Goal: Check status: Check status

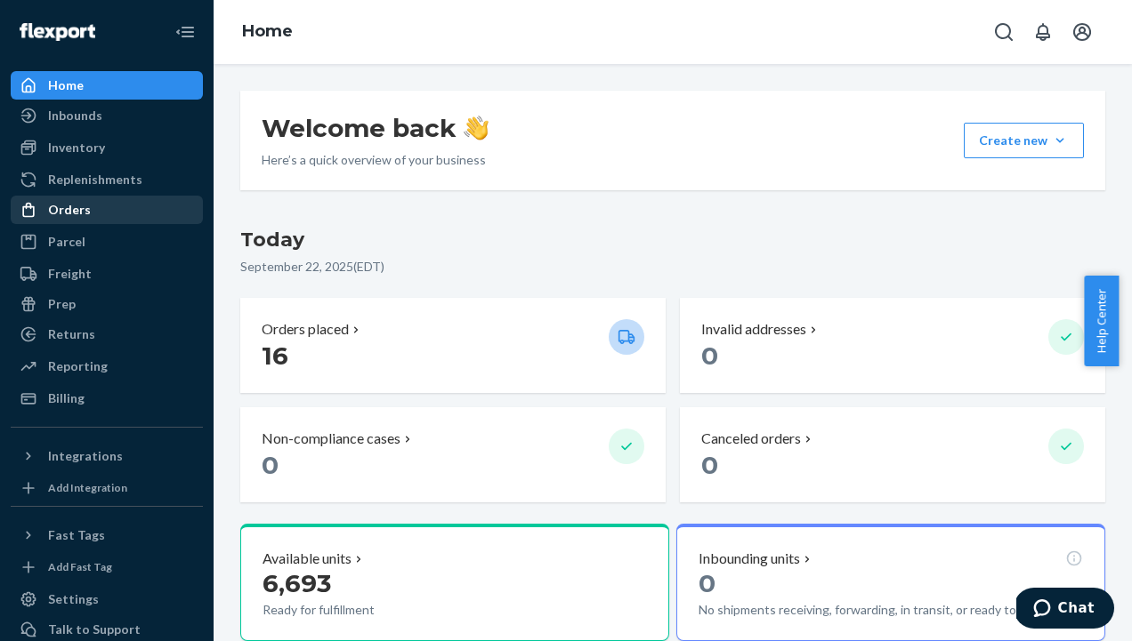
click at [64, 206] on div "Orders" at bounding box center [69, 210] width 43 height 18
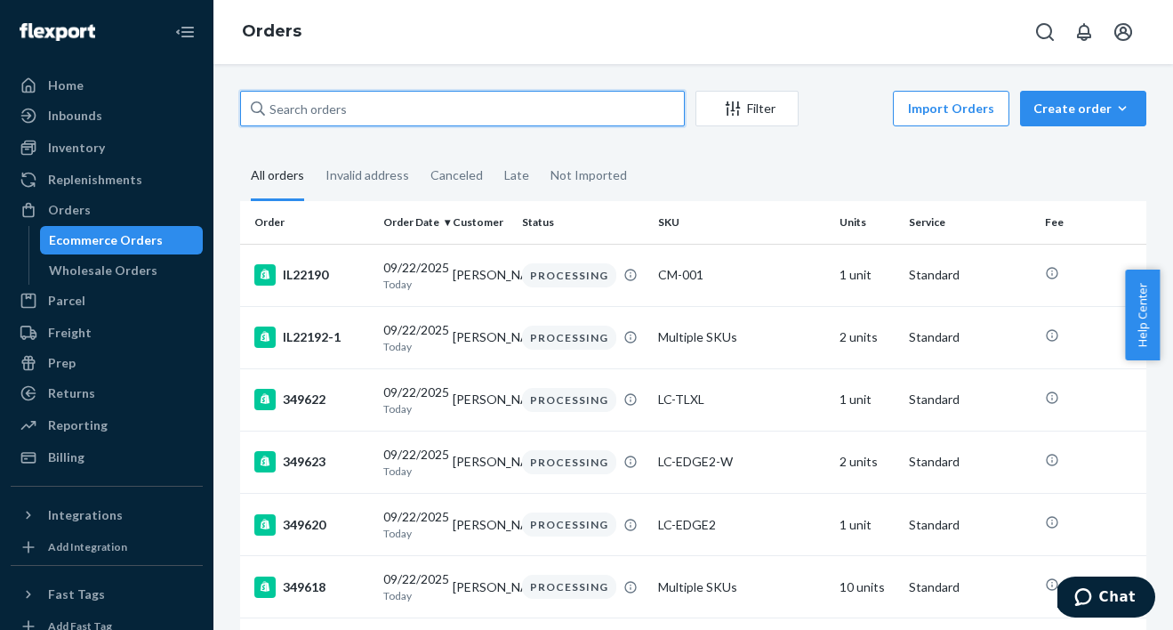
click at [431, 106] on input "text" at bounding box center [462, 109] width 445 height 36
paste input "9234690322550900581111"
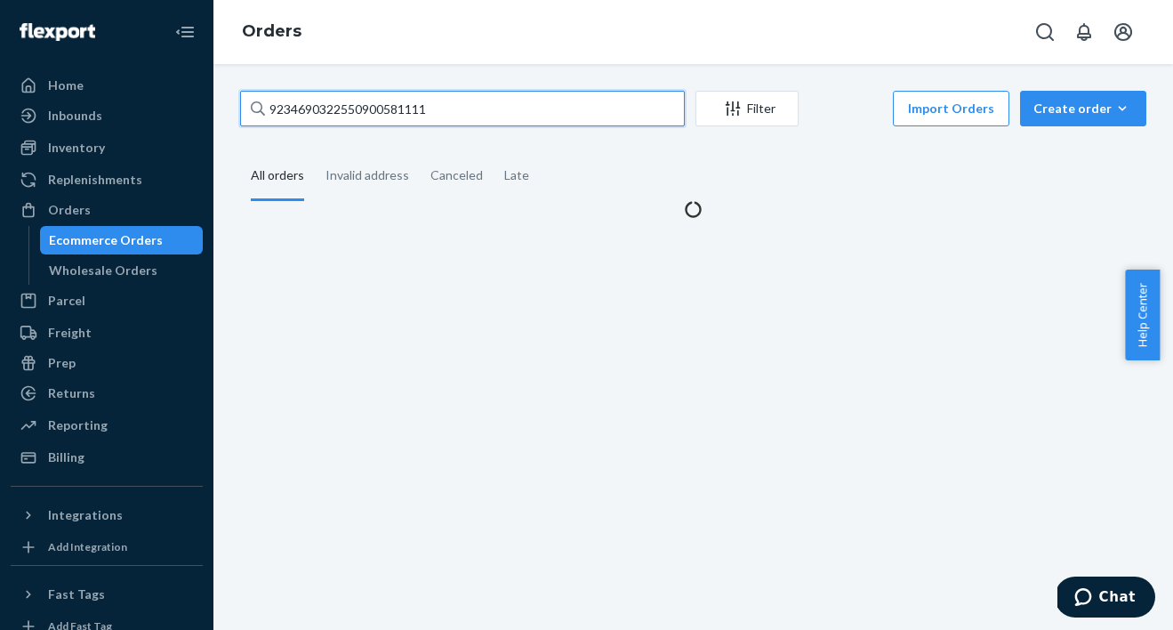
click at [455, 115] on input "9234690322550900581111" at bounding box center [462, 109] width 445 height 36
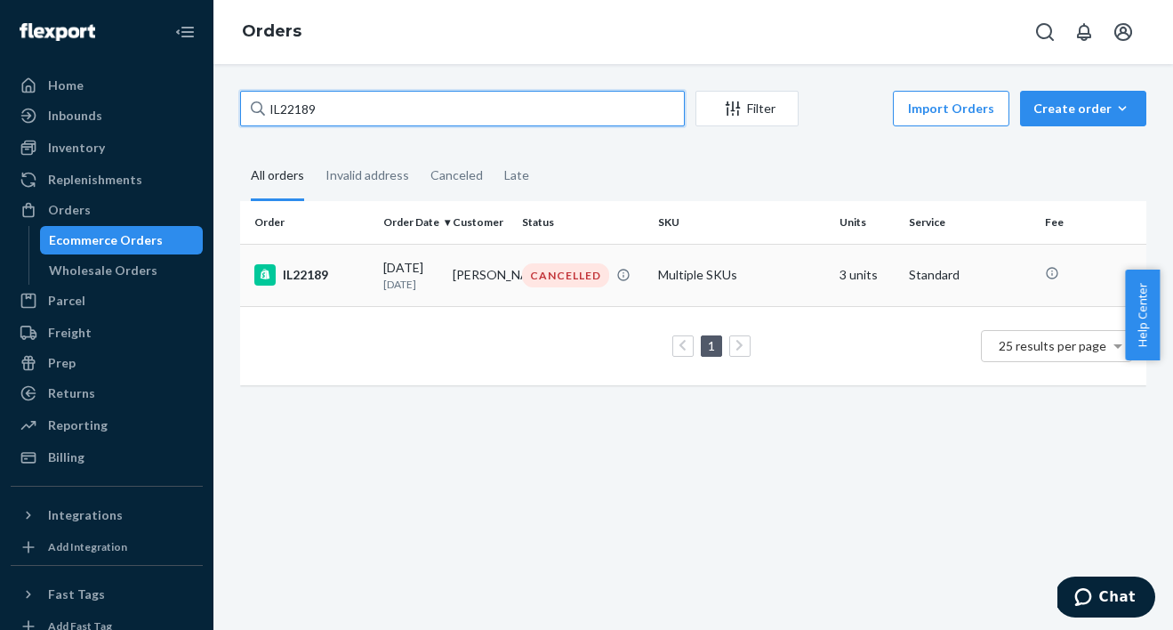
type input "IL22189"
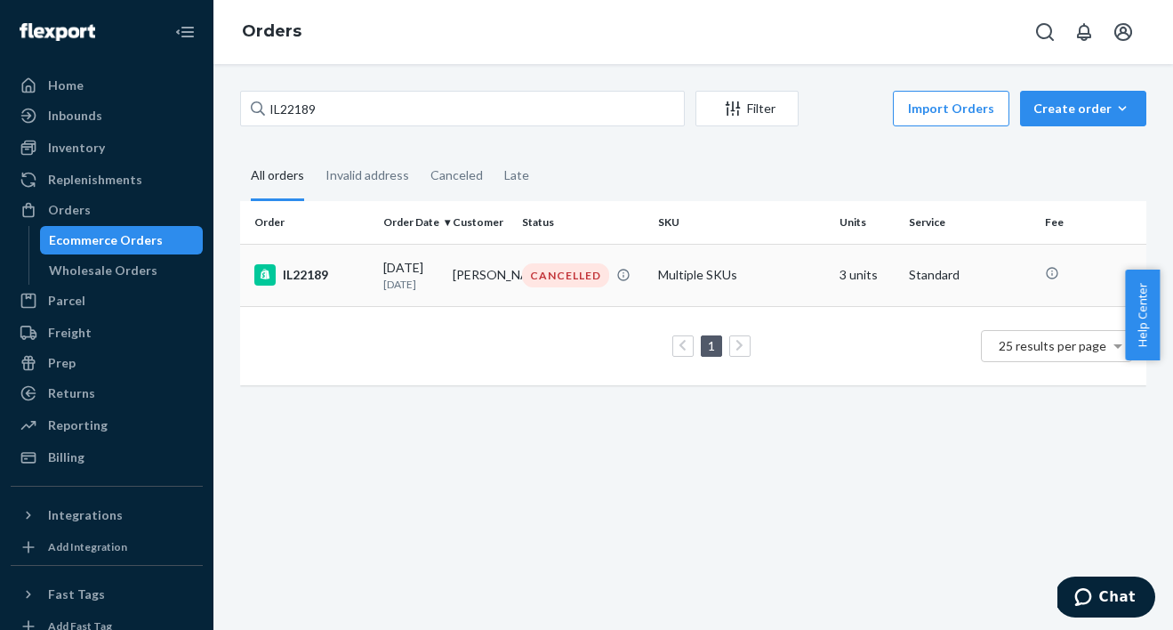
click at [367, 282] on td "IL22189" at bounding box center [308, 275] width 136 height 62
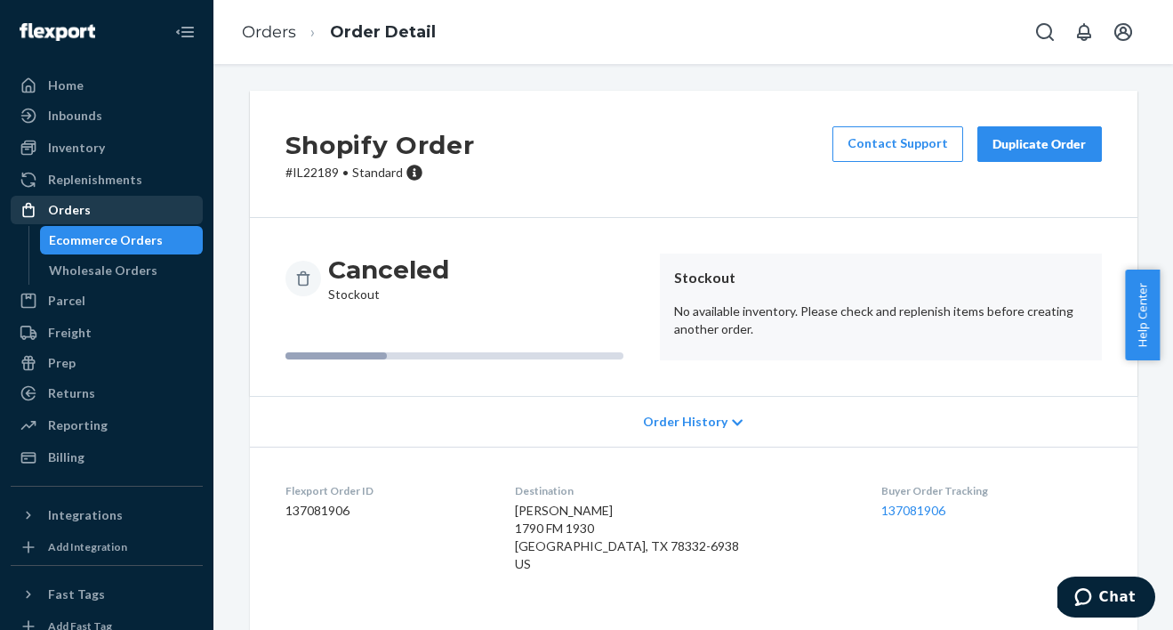
click at [75, 210] on div "Orders" at bounding box center [69, 210] width 43 height 18
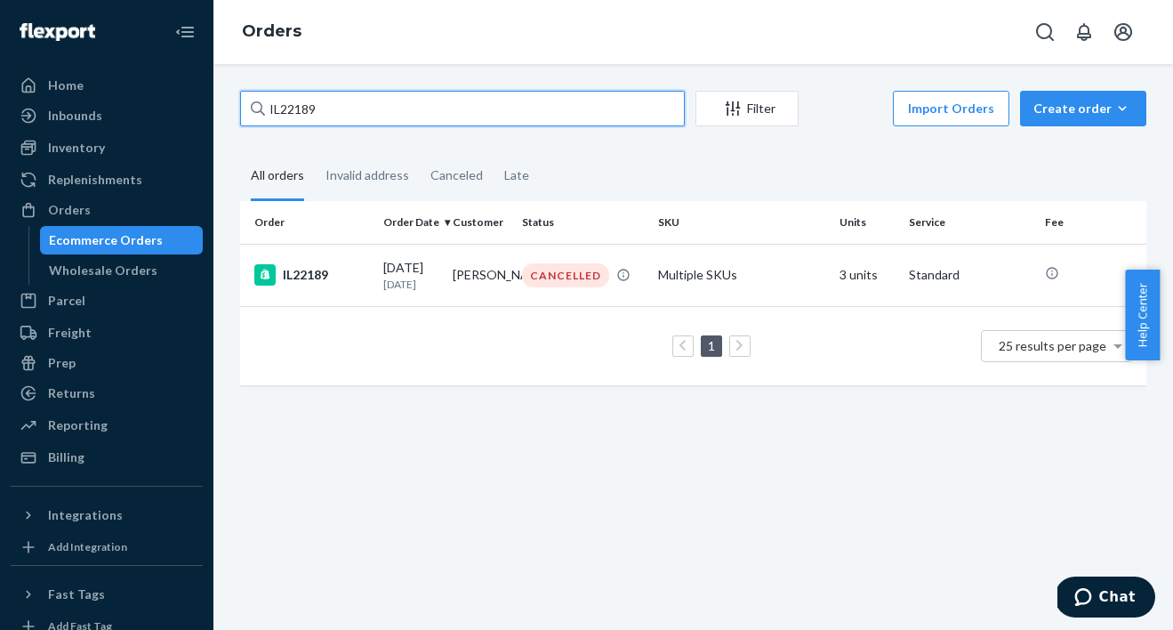
click at [438, 101] on input "IL22189" at bounding box center [462, 109] width 445 height 36
paste input "[PERSON_NAME]"
type input "[PERSON_NAME]"
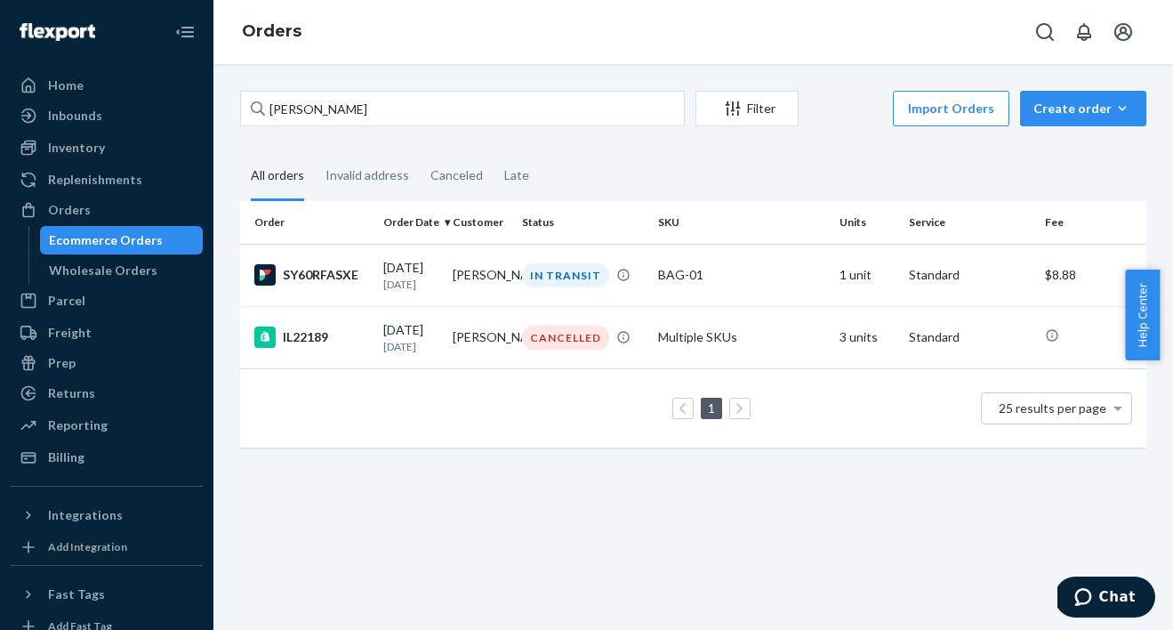
click at [377, 285] on td "[DATE] [DATE]" at bounding box center [410, 275] width 69 height 62
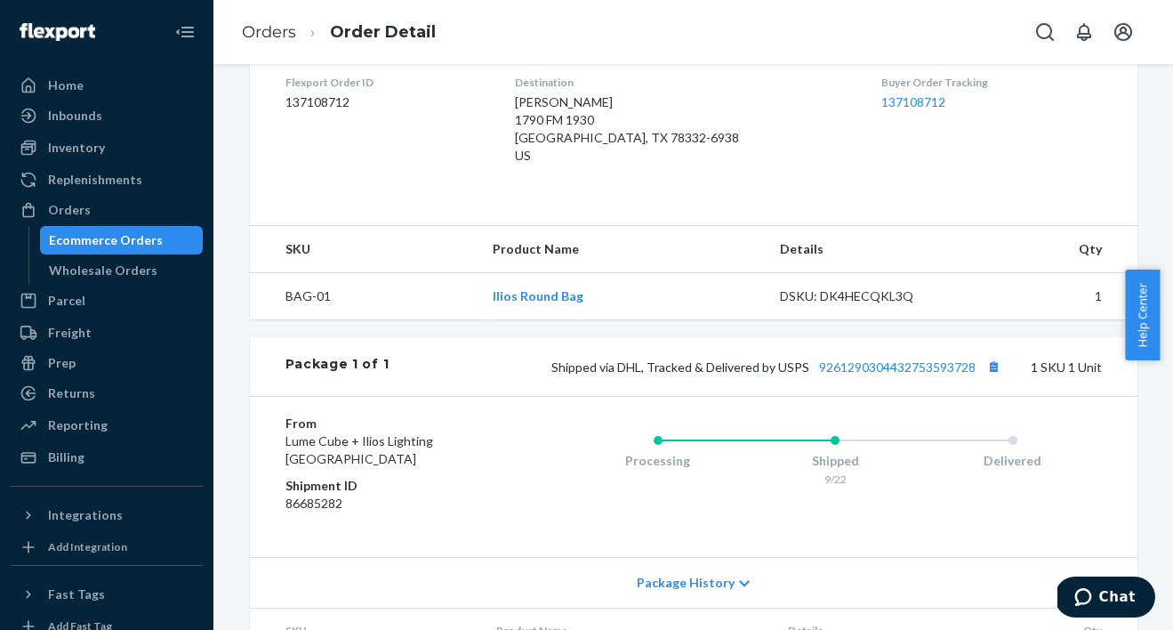
scroll to position [466, 0]
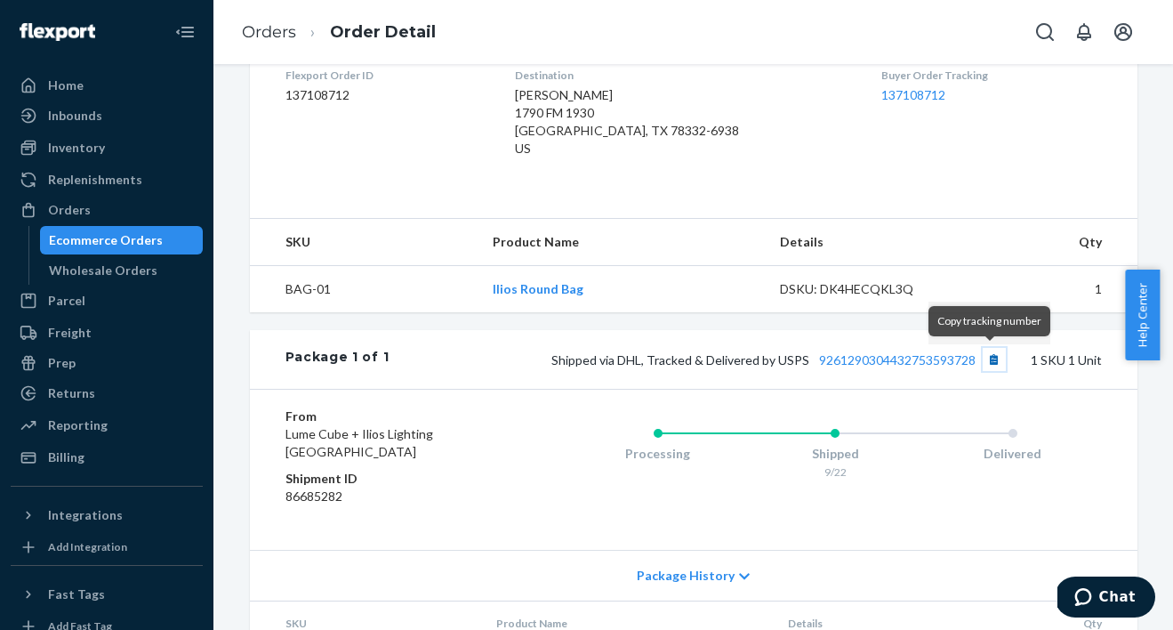
click at [986, 363] on button "Copy tracking number" at bounding box center [994, 359] width 23 height 23
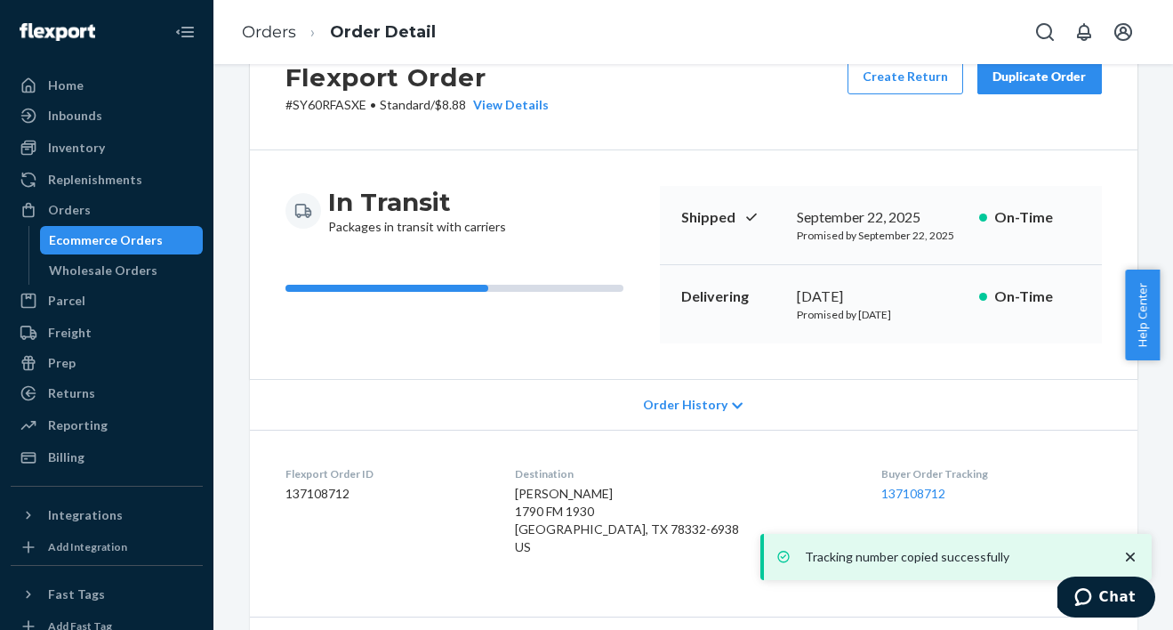
scroll to position [0, 0]
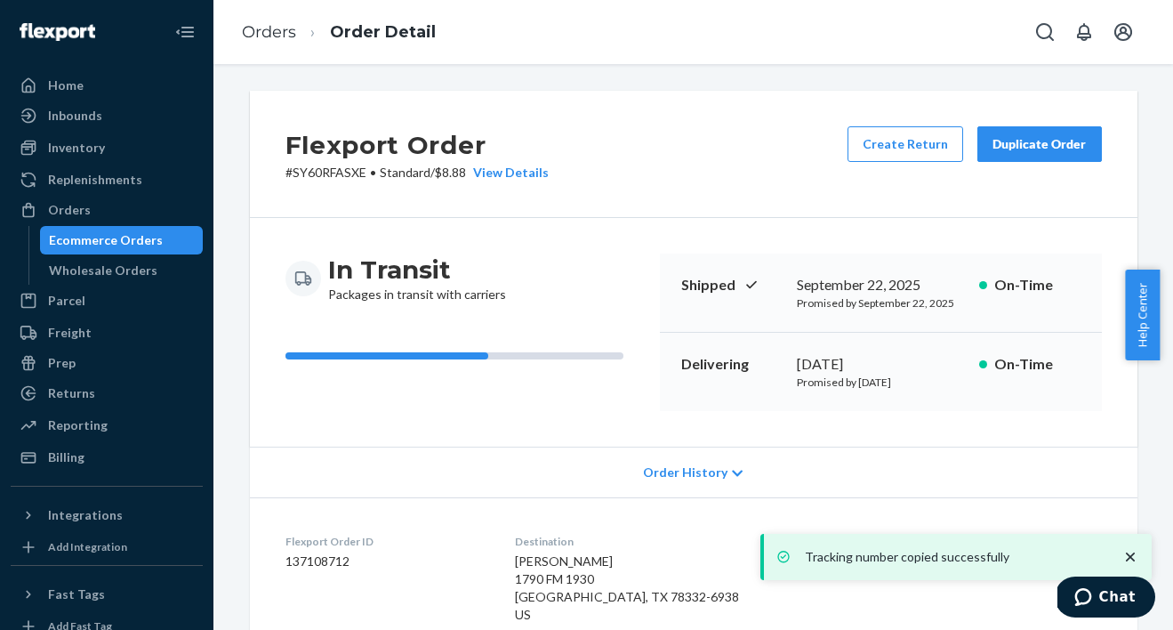
click at [130, 242] on div "Ecommerce Orders" at bounding box center [106, 240] width 114 height 18
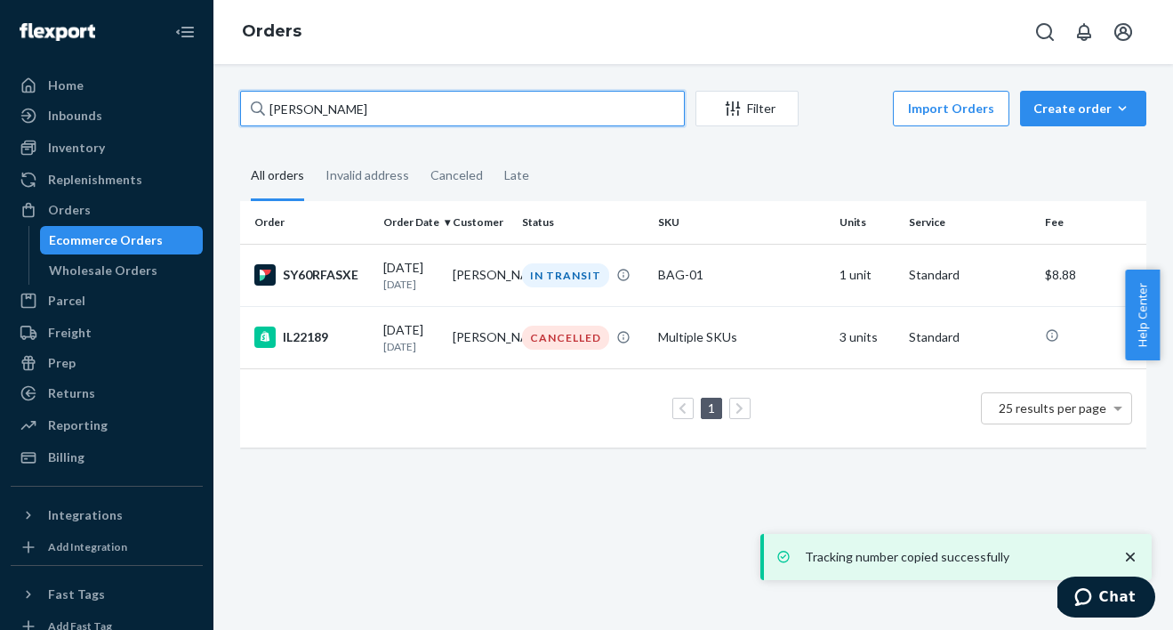
click at [388, 111] on input "[PERSON_NAME]" at bounding box center [462, 109] width 445 height 36
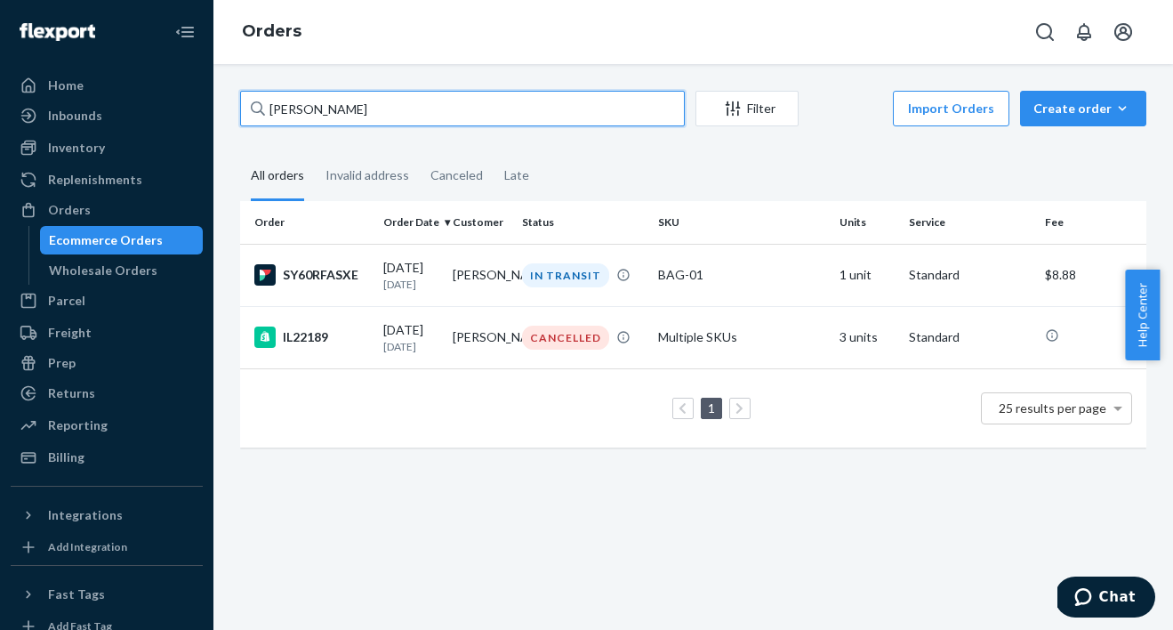
paste input "[PERSON_NAME]"
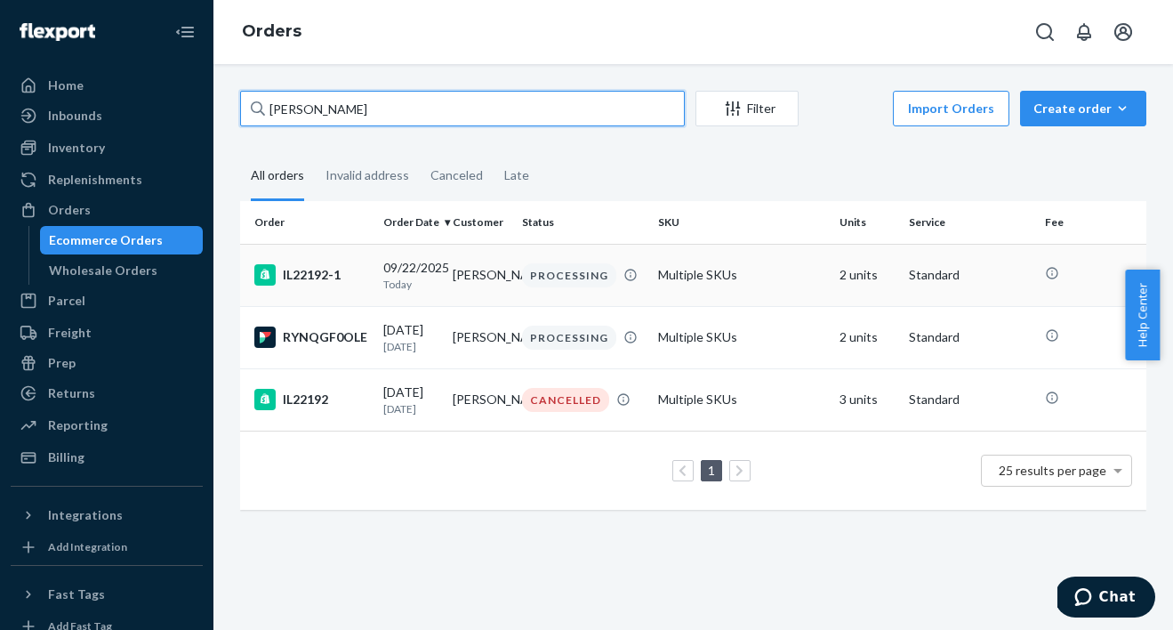
type input "[PERSON_NAME]"
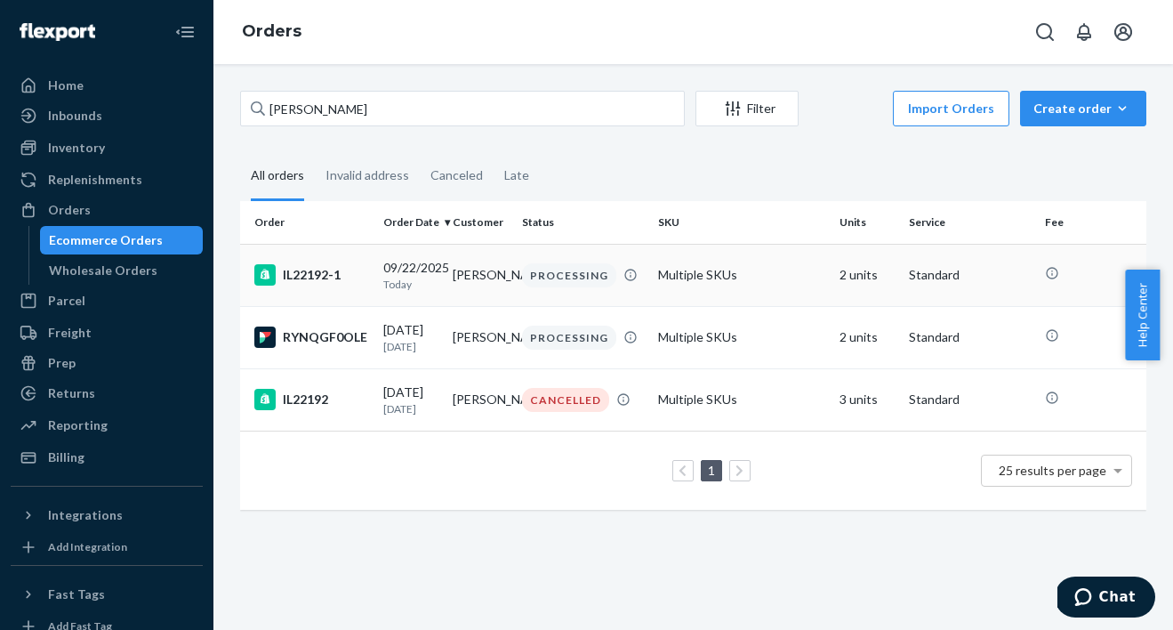
click at [367, 270] on td "IL22192-1" at bounding box center [308, 275] width 136 height 62
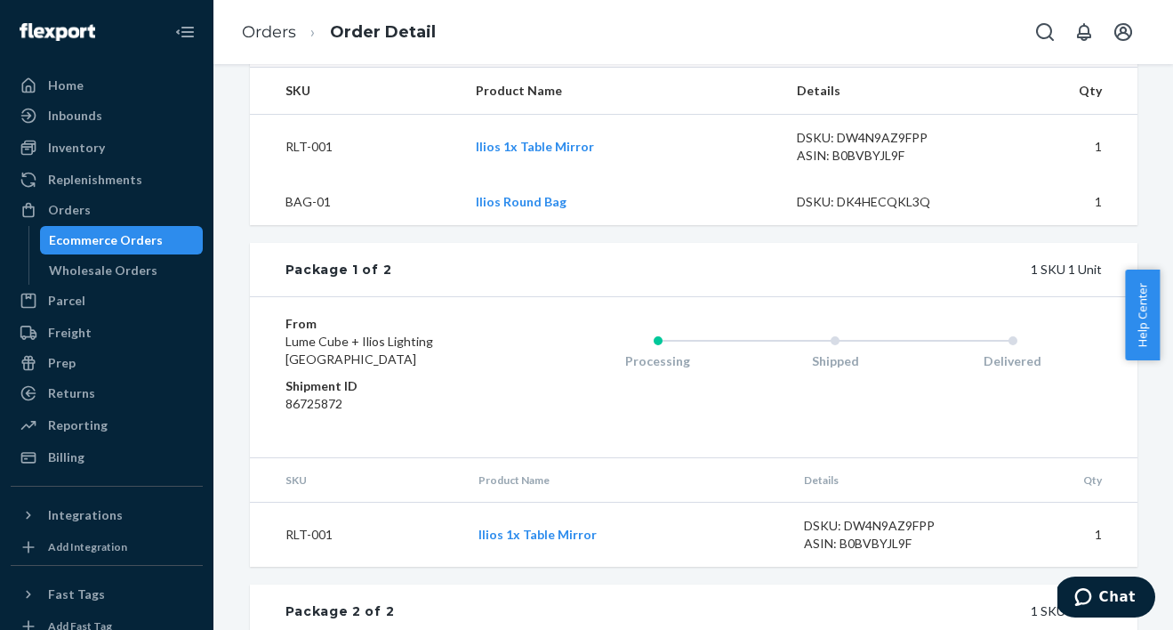
scroll to position [637, 0]
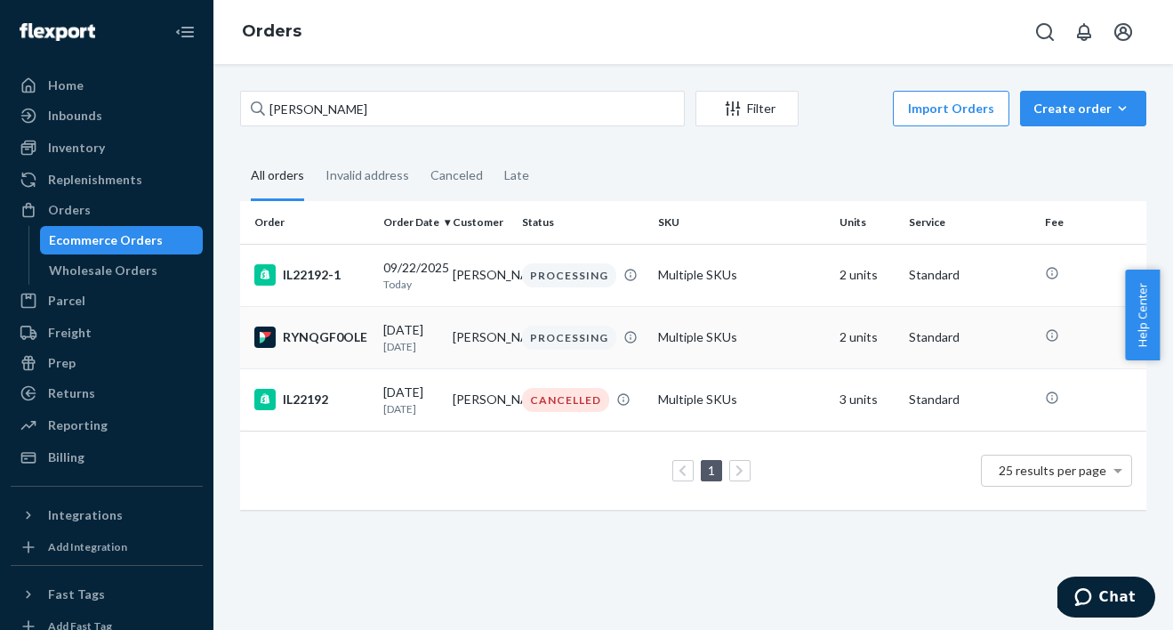
click at [372, 339] on td "RYNQGF0OLE" at bounding box center [308, 337] width 136 height 62
click at [383, 336] on div "[DATE] [DATE]" at bounding box center [410, 337] width 55 height 33
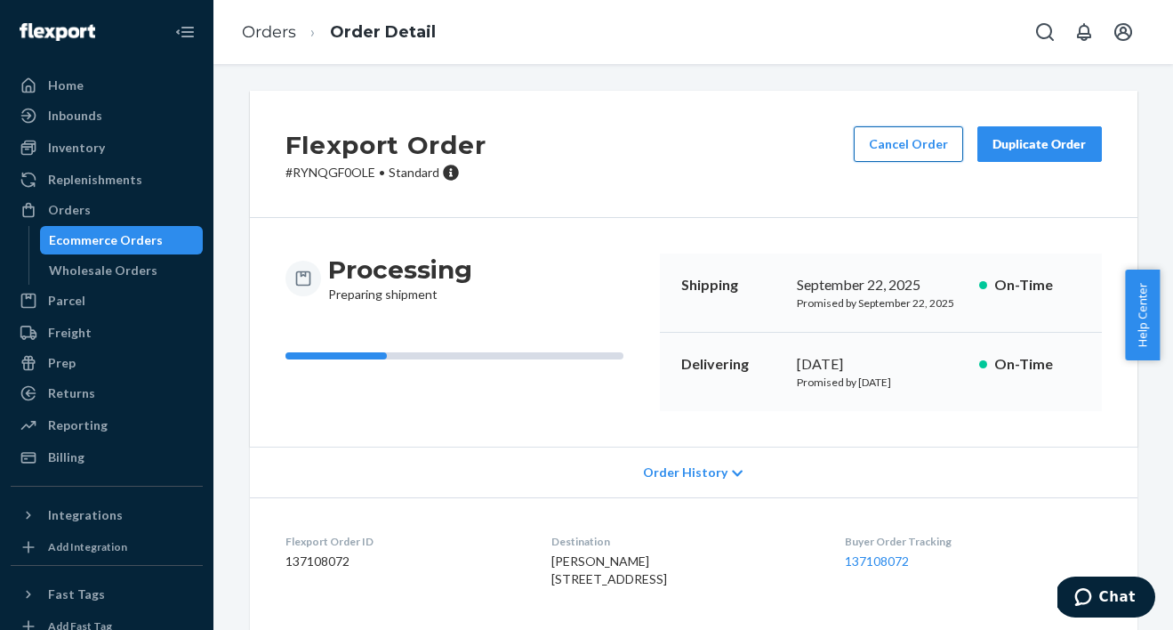
click at [895, 150] on button "Cancel Order" at bounding box center [908, 144] width 109 height 36
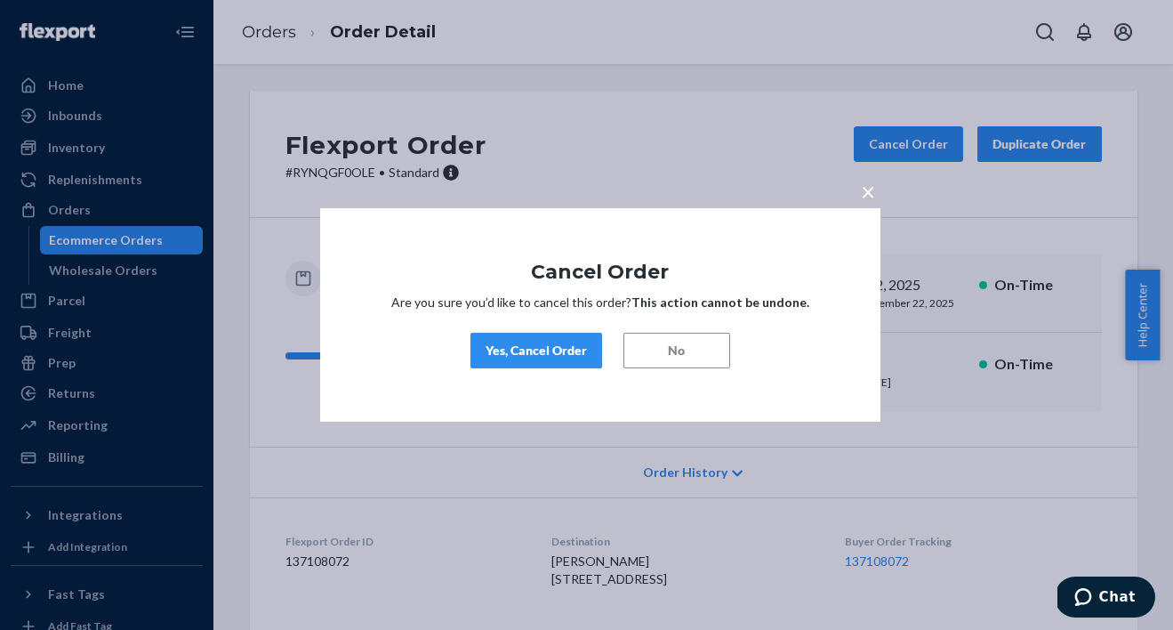
click at [529, 353] on div "Yes, Cancel Order" at bounding box center [536, 351] width 101 height 18
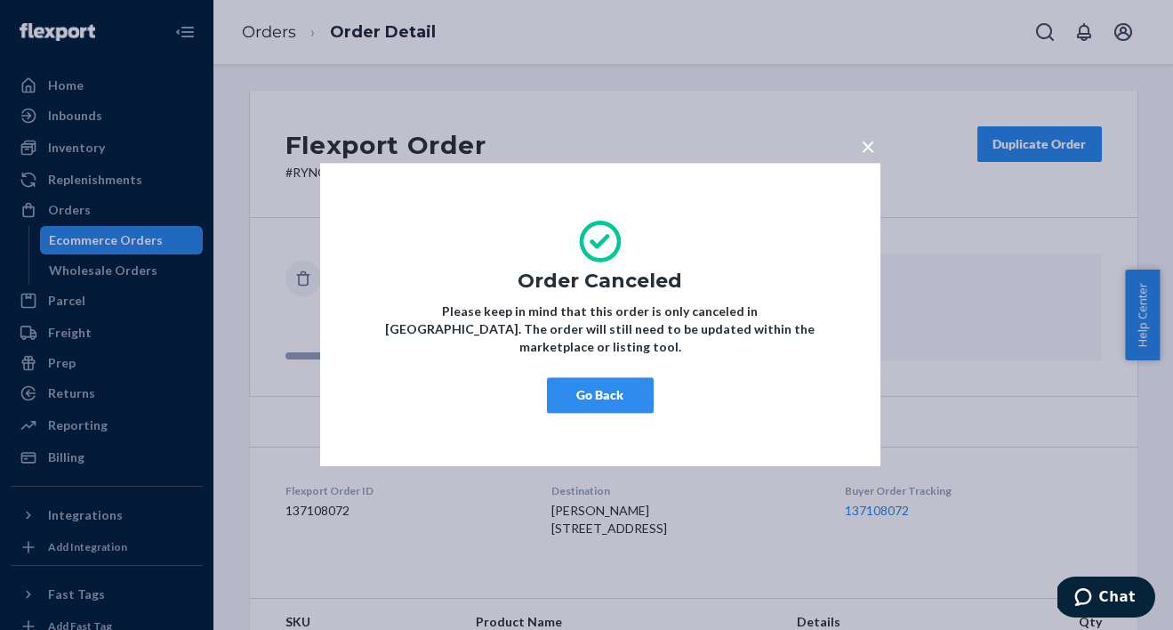
click at [116, 238] on div "× Order Canceled Please keep in mind that this order is only canceled in [GEOGR…" at bounding box center [586, 315] width 1173 height 630
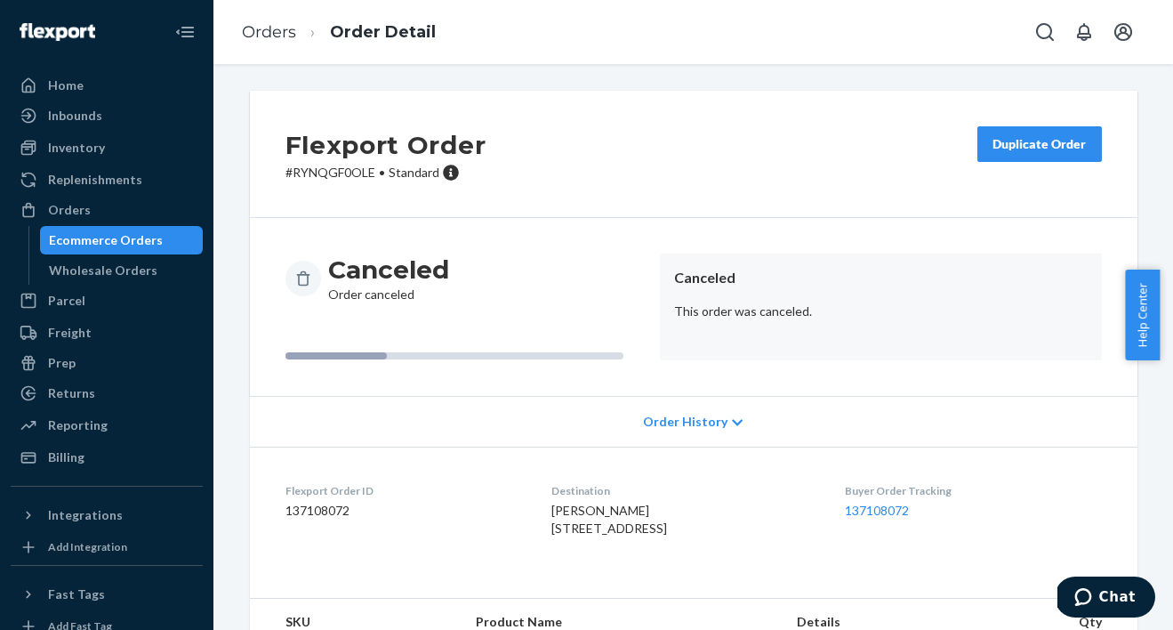
click at [116, 246] on div "Ecommerce Orders" at bounding box center [106, 240] width 114 height 18
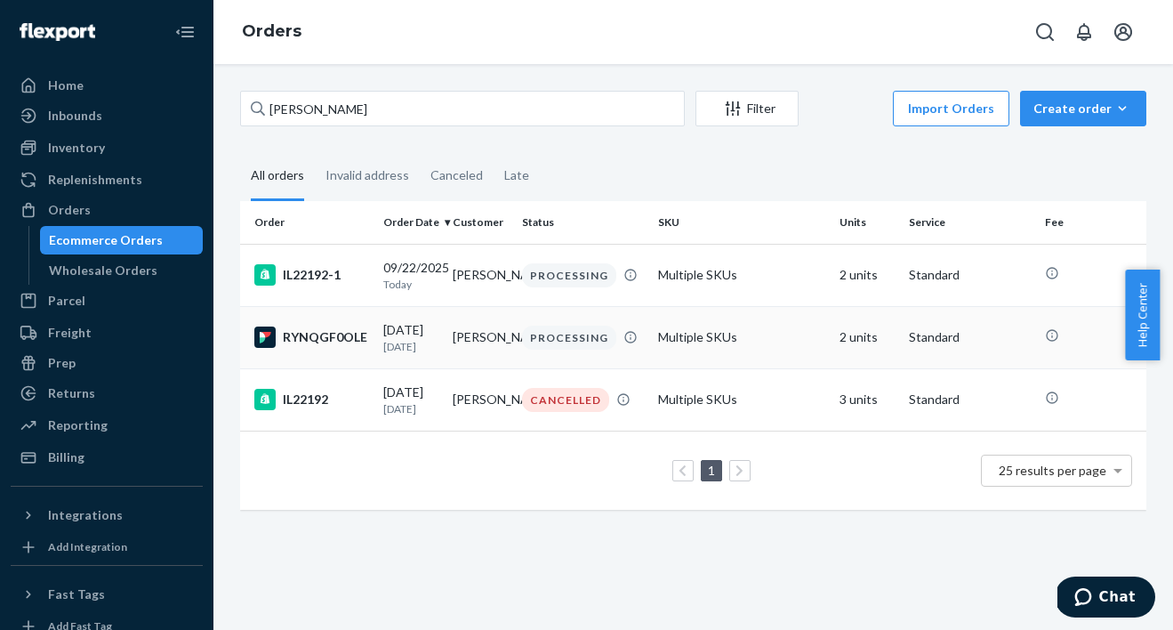
click at [346, 335] on div "RYNQGF0OLE" at bounding box center [311, 336] width 115 height 21
click at [334, 264] on td "IL22192-1" at bounding box center [308, 275] width 136 height 62
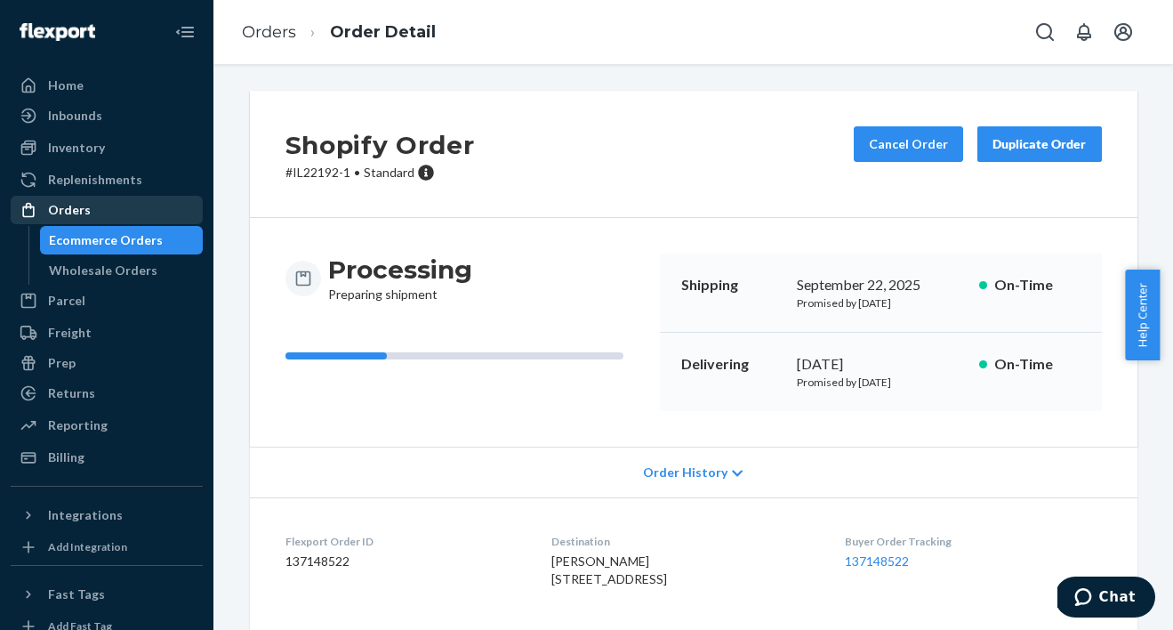
click at [89, 213] on div "Orders" at bounding box center [106, 209] width 189 height 25
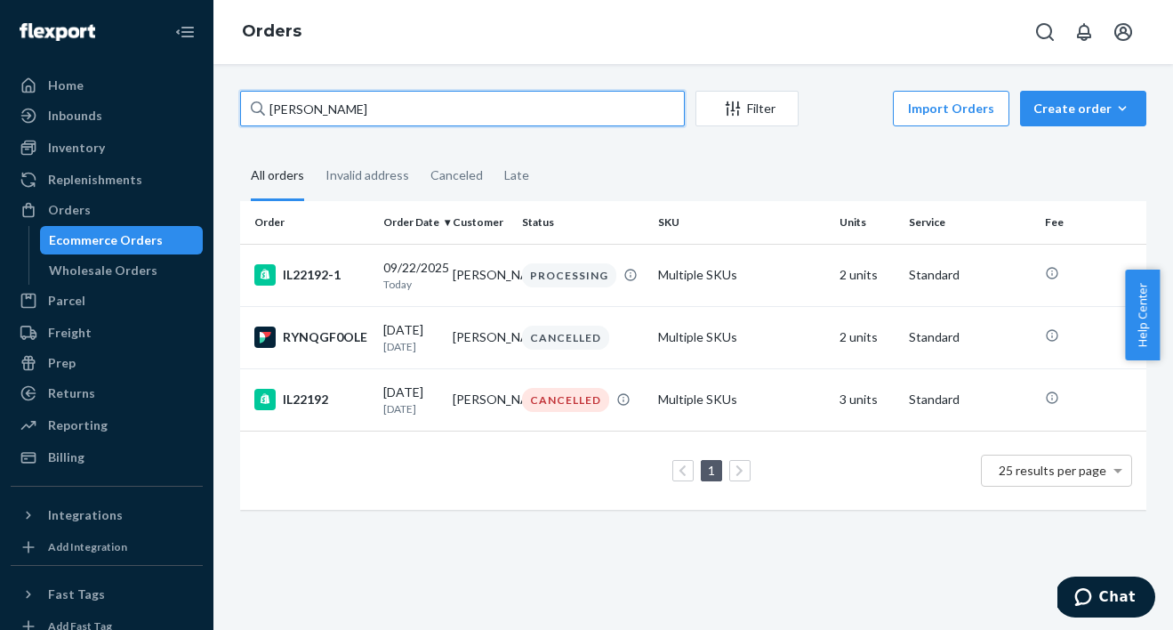
click at [396, 112] on input "[PERSON_NAME]" at bounding box center [462, 109] width 445 height 36
click at [398, 116] on input "[PERSON_NAME]" at bounding box center [462, 109] width 445 height 36
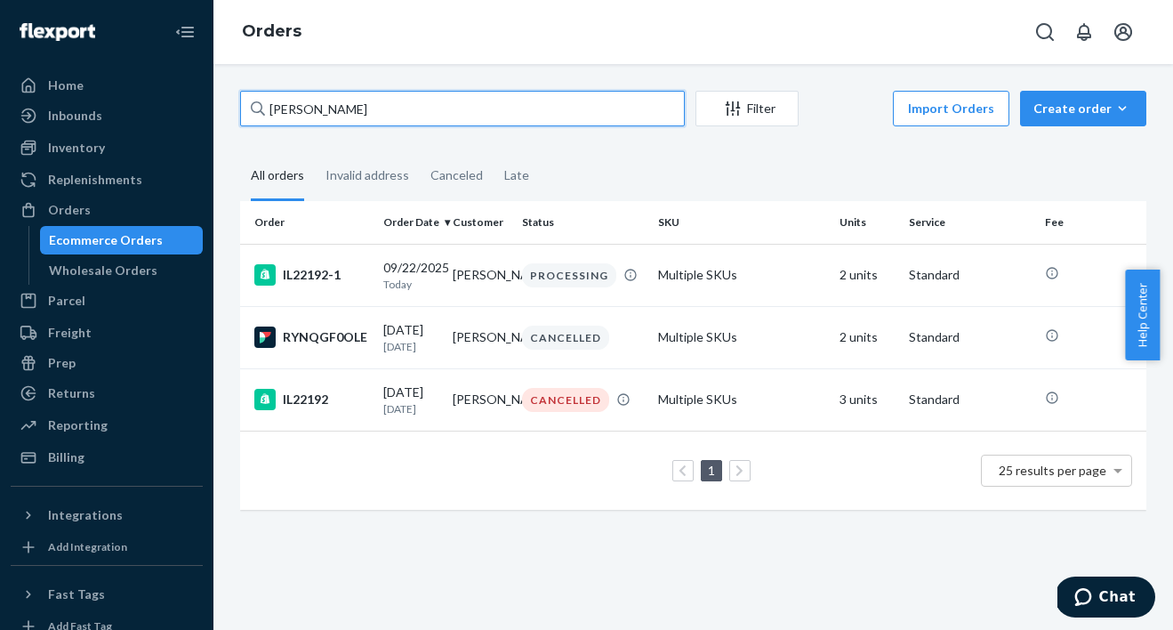
paste input "349519"
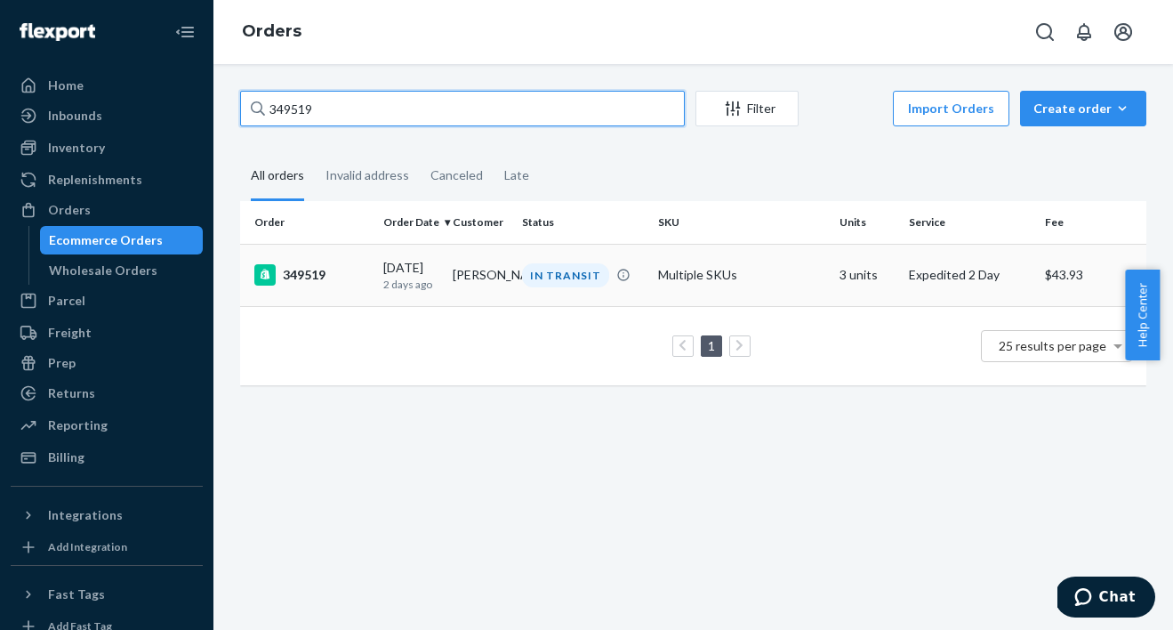
type input "349519"
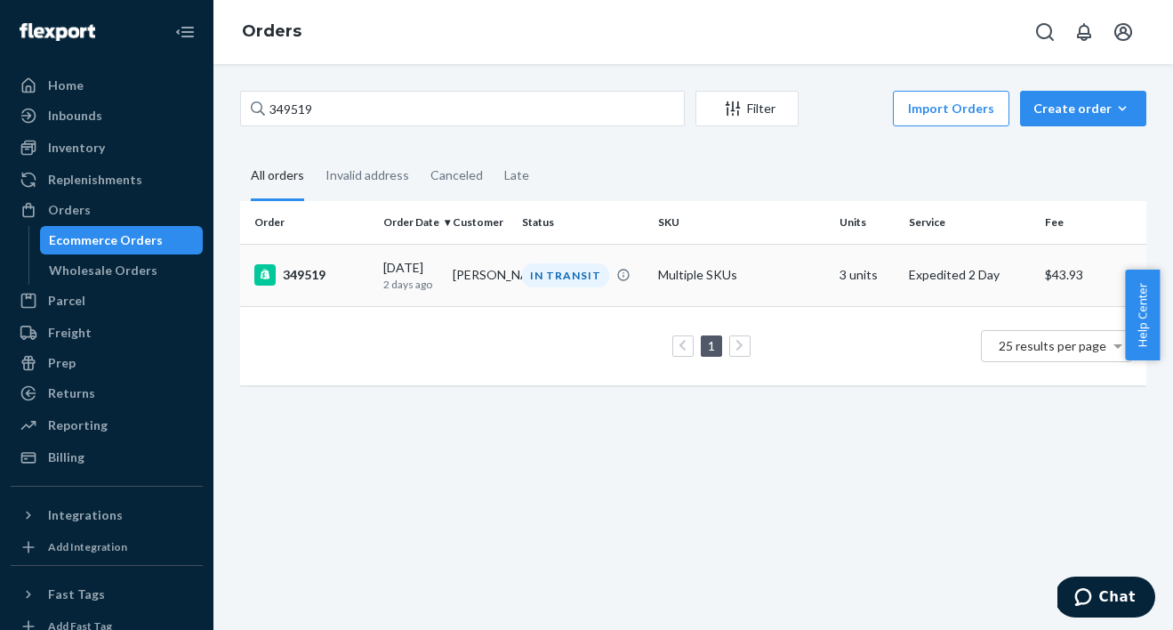
click at [347, 275] on div "349519" at bounding box center [311, 274] width 115 height 21
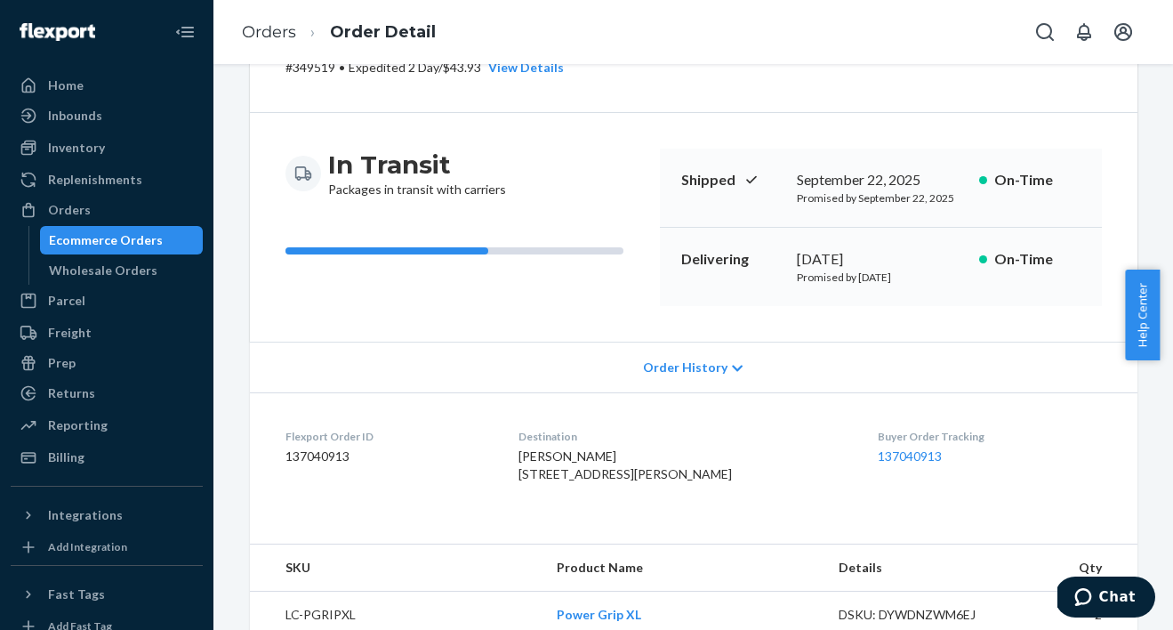
scroll to position [372, 0]
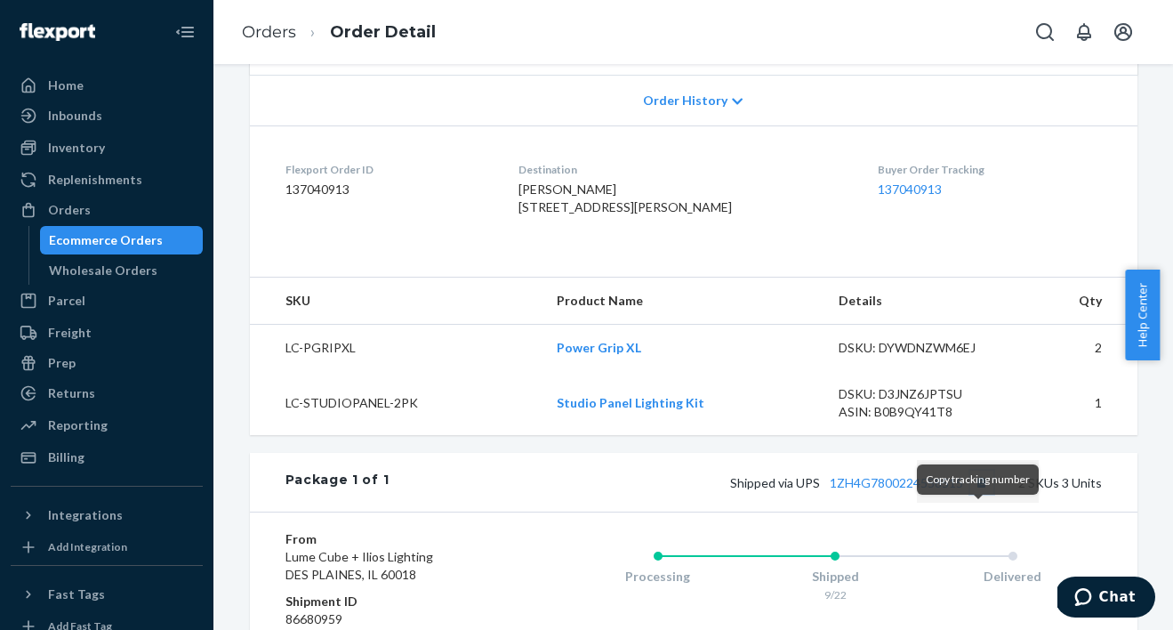
click at [977, 494] on button "Copy tracking number" at bounding box center [981, 482] width 23 height 23
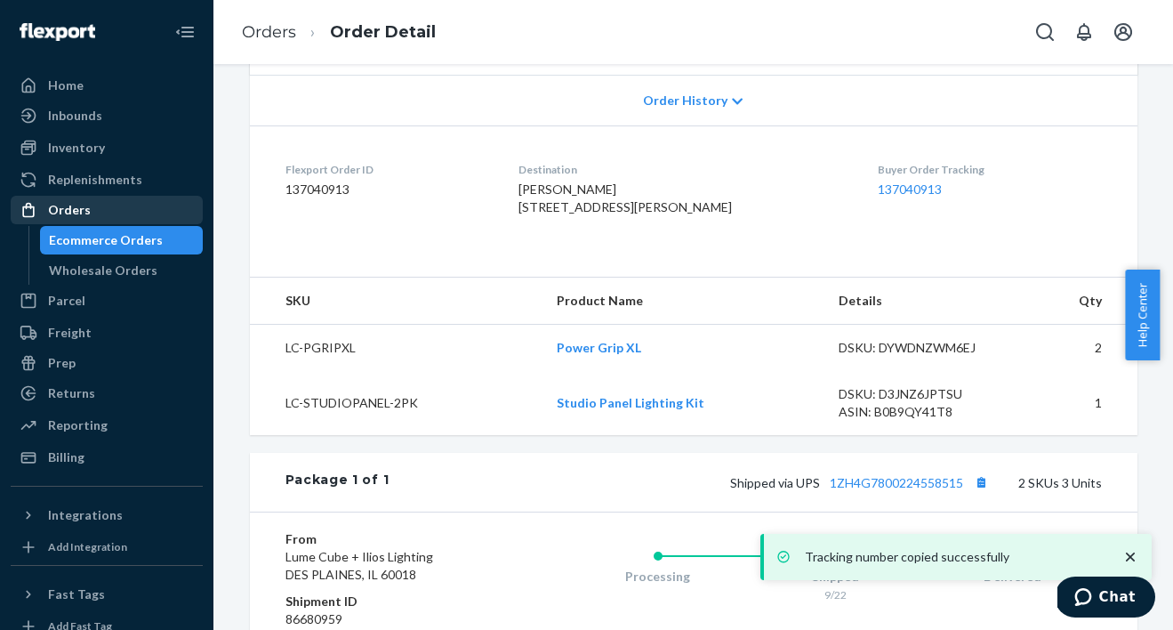
click at [84, 211] on div "Orders" at bounding box center [69, 210] width 43 height 18
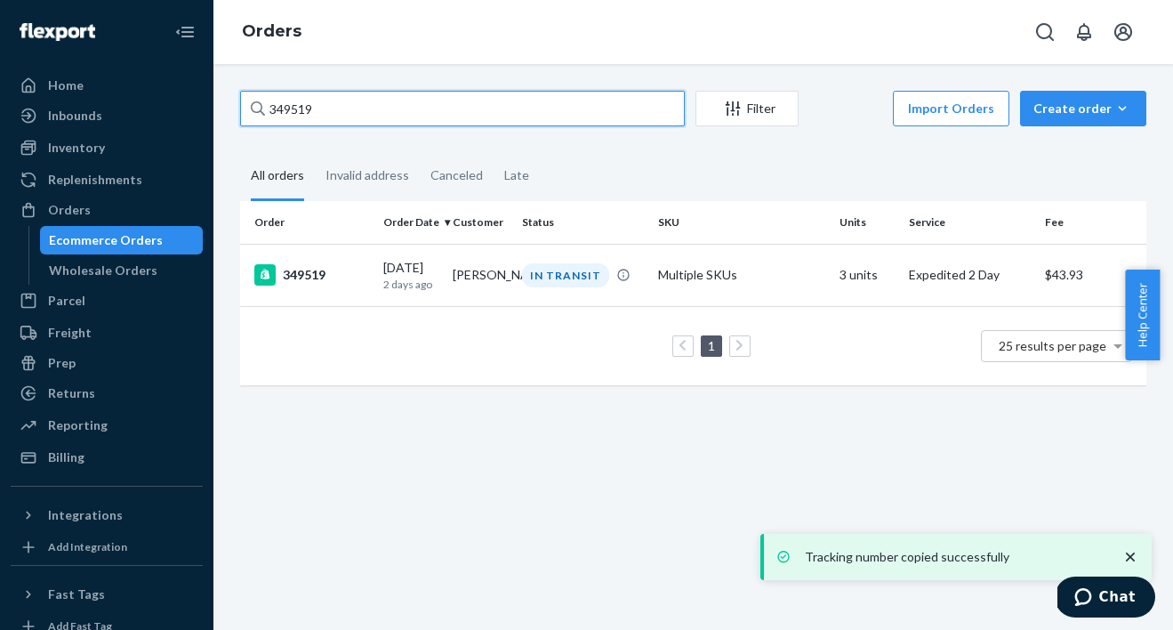
click at [337, 120] on input "349519" at bounding box center [462, 109] width 445 height 36
paste input "61"
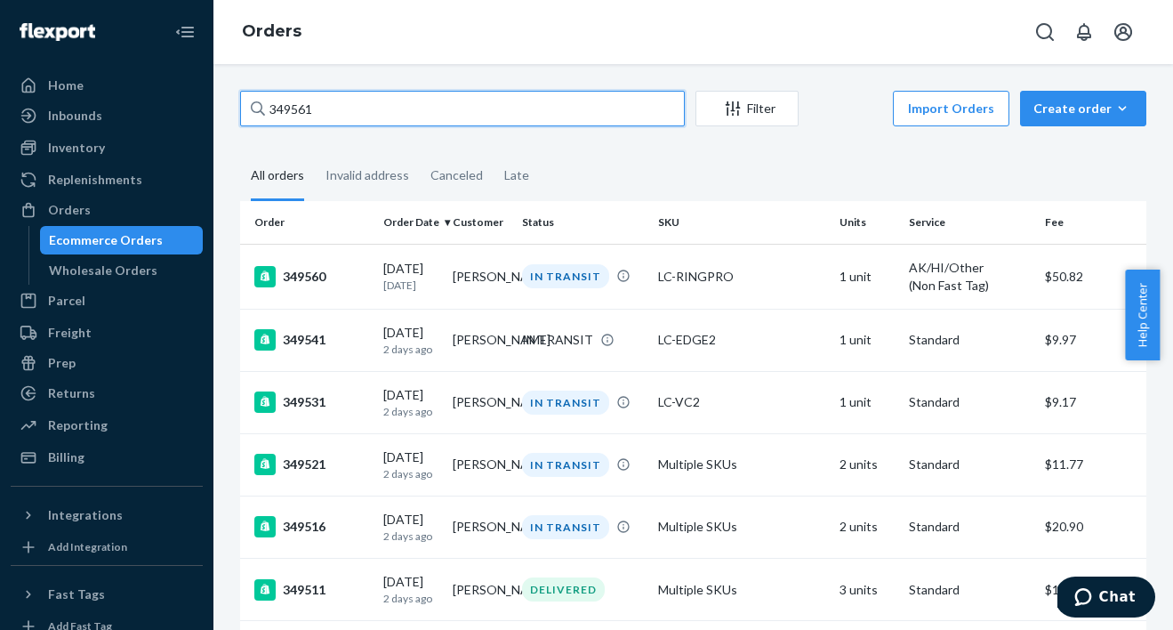
click at [328, 101] on input "349561" at bounding box center [462, 109] width 445 height 36
paste input "77"
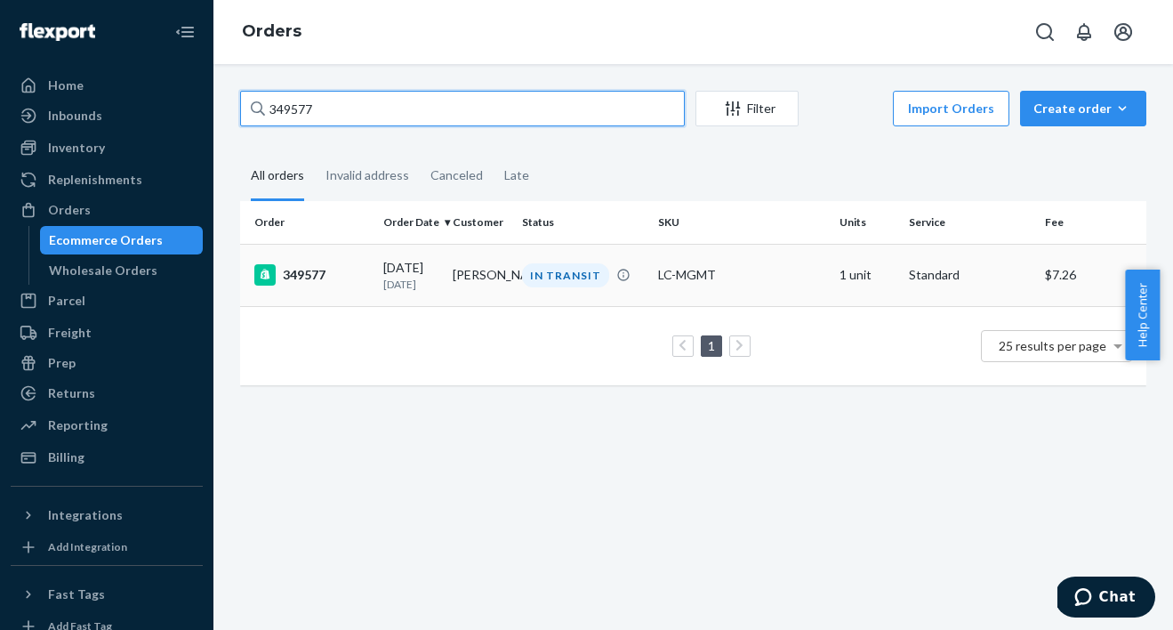
type input "349577"
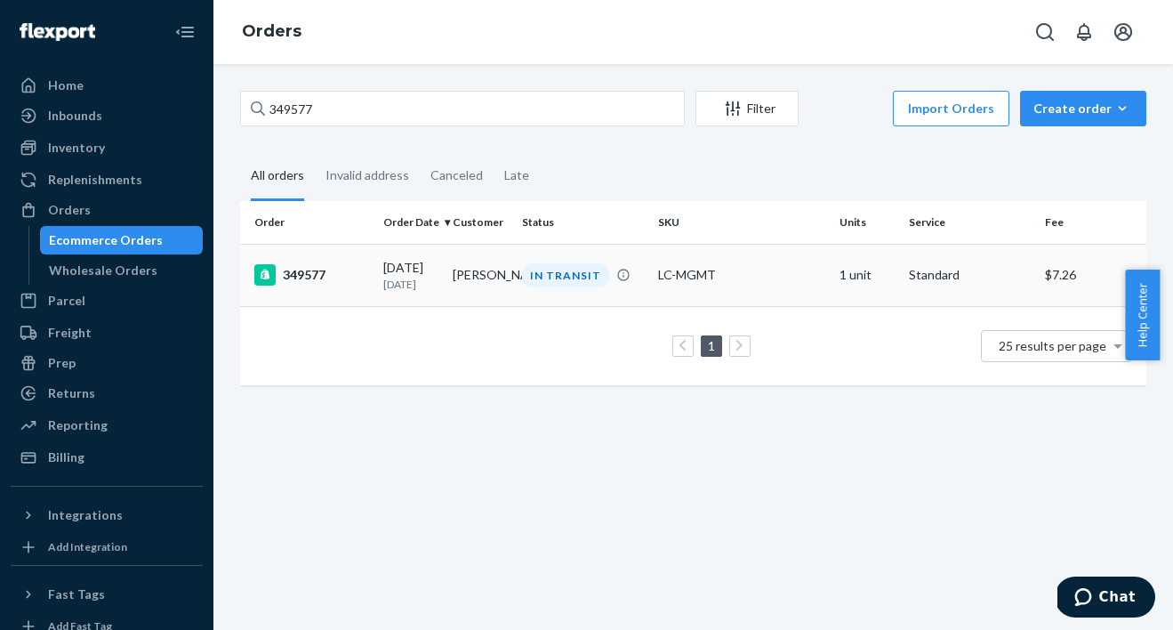
click at [367, 295] on td "349577" at bounding box center [308, 275] width 136 height 62
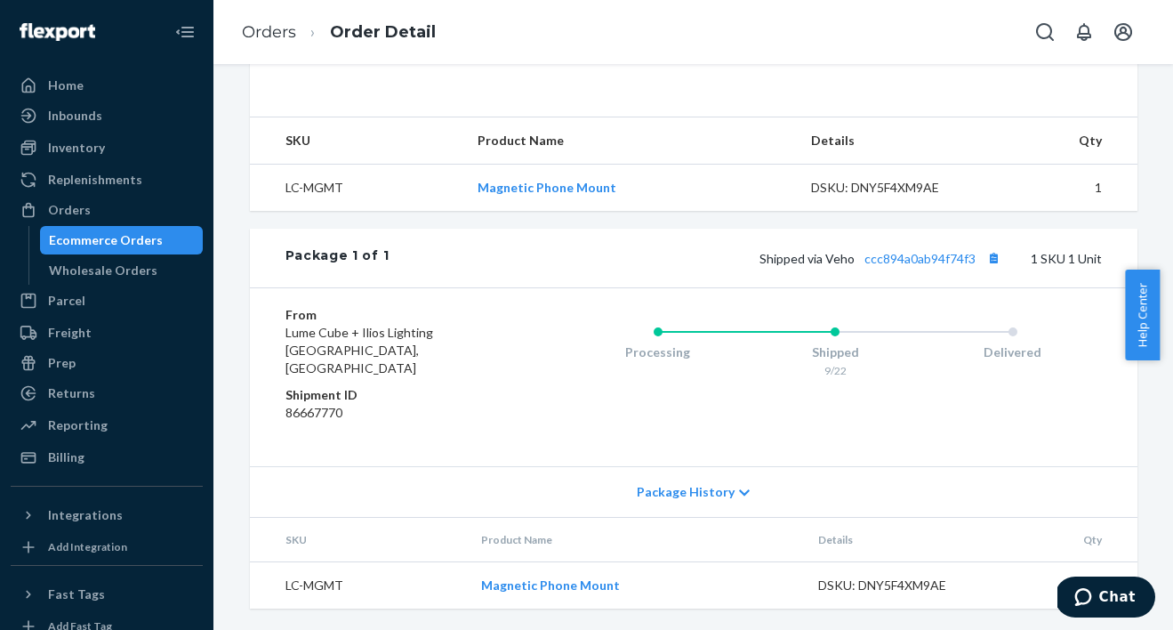
scroll to position [550, 0]
click at [983, 270] on button "Copy tracking number" at bounding box center [994, 257] width 23 height 23
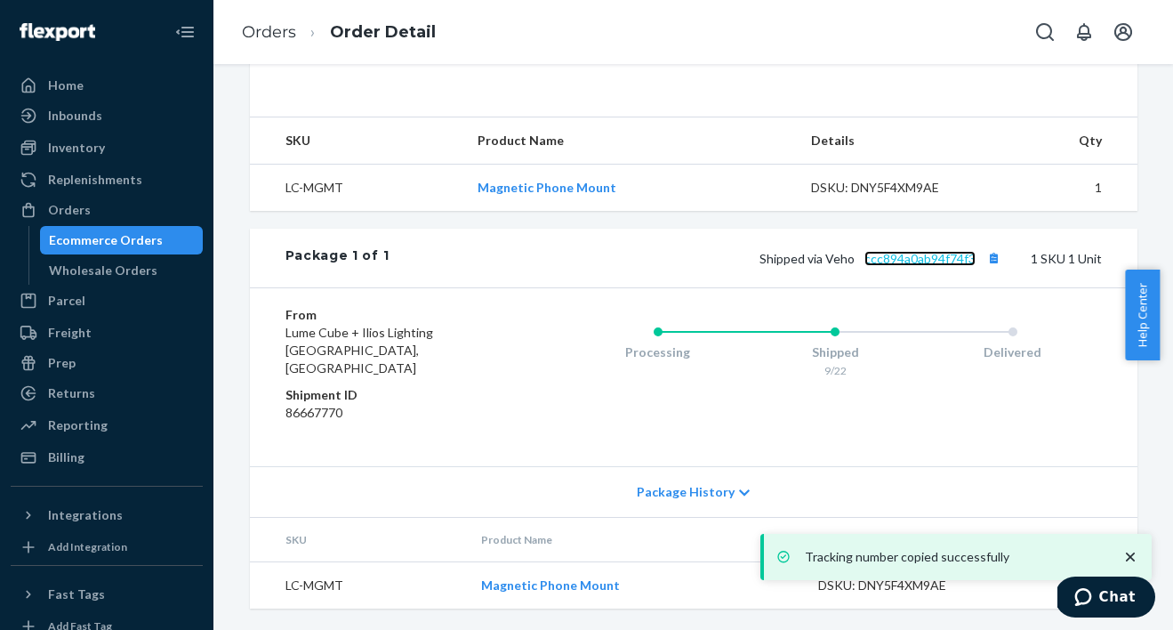
click at [896, 266] on link "ccc894a0ab94f74f3" at bounding box center [920, 258] width 111 height 15
